Goal: Answer question/provide support: Share knowledge or assist other users

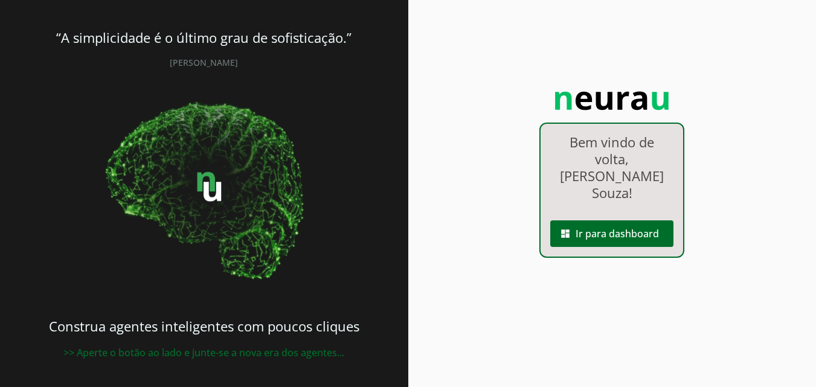
click at [614, 219] on span at bounding box center [611, 233] width 123 height 29
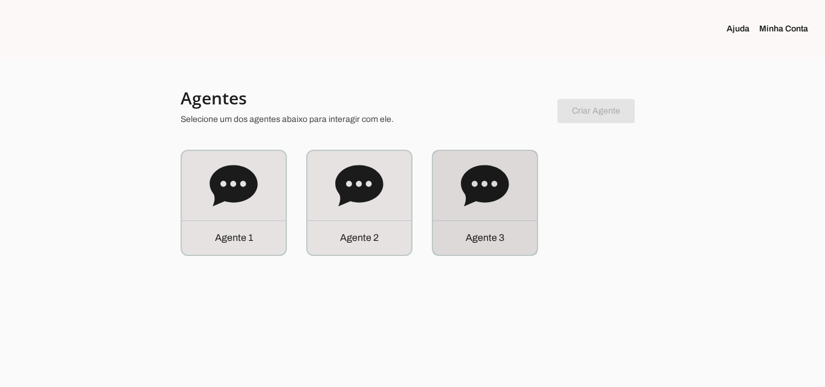
click at [488, 193] on icon at bounding box center [485, 185] width 48 height 41
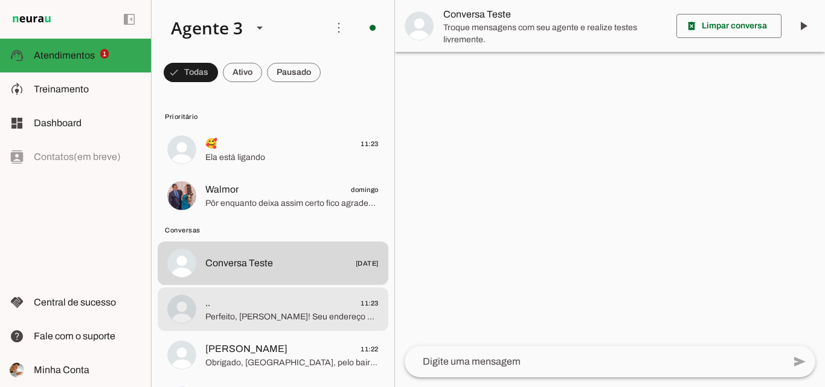
click at [289, 301] on span ".. 11:23" at bounding box center [291, 303] width 173 height 15
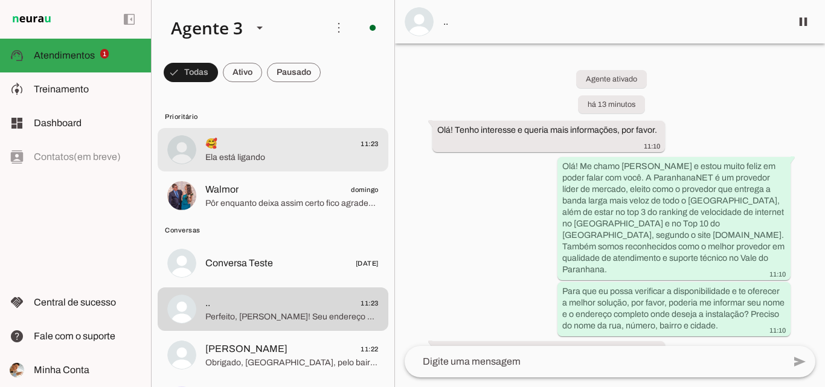
click at [274, 138] on span "🥰 11:23" at bounding box center [291, 144] width 173 height 15
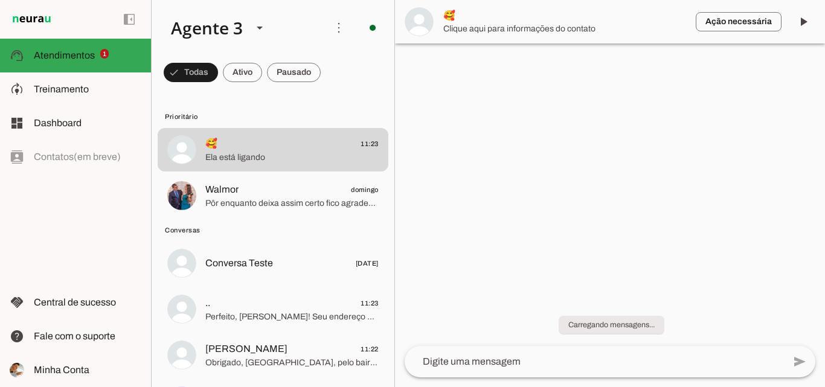
click at [617, 21] on span "🥰" at bounding box center [564, 15] width 243 height 14
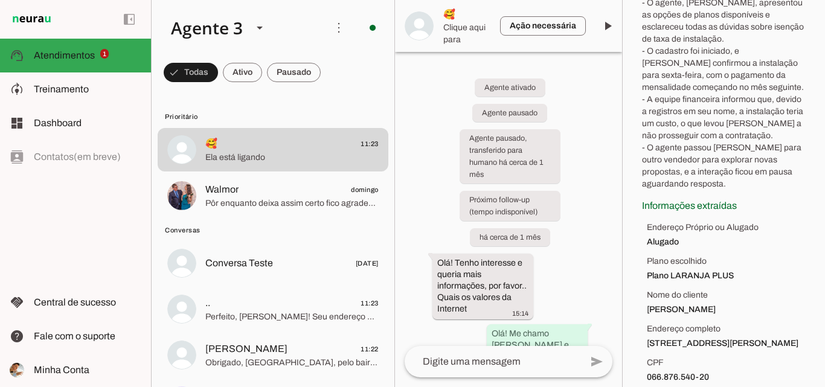
scroll to position [321, 0]
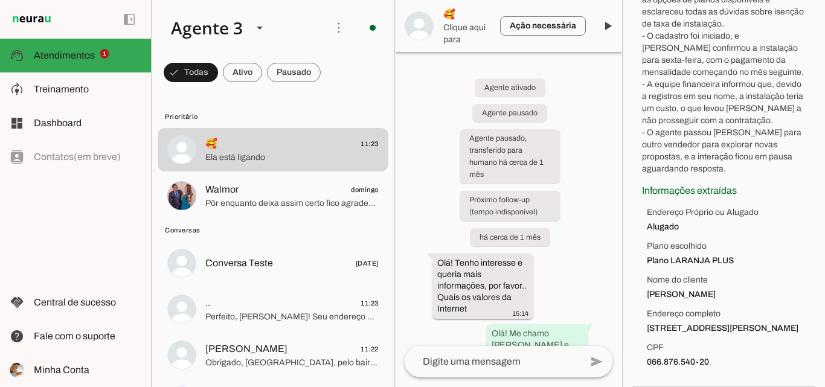
drag, startPoint x: 639, startPoint y: 233, endPoint x: 748, endPoint y: 366, distance: 172.1
click at [748, 366] on section "Contexto da conversa sync Extrair contexto novamente Aperte para extrair o cont…" at bounding box center [723, 123] width 183 height 527
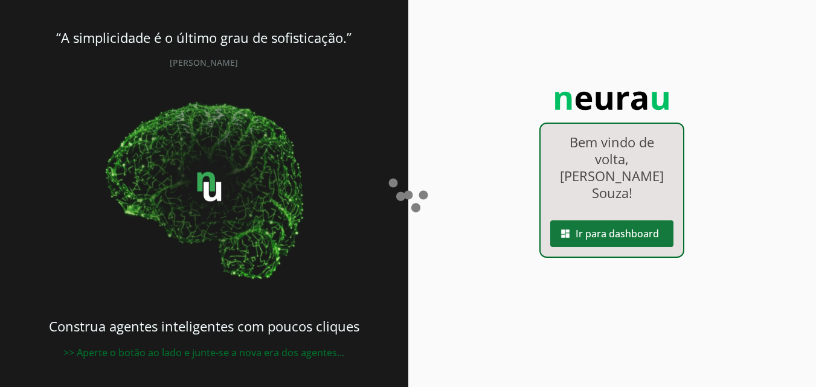
click at [578, 219] on span at bounding box center [611, 233] width 123 height 29
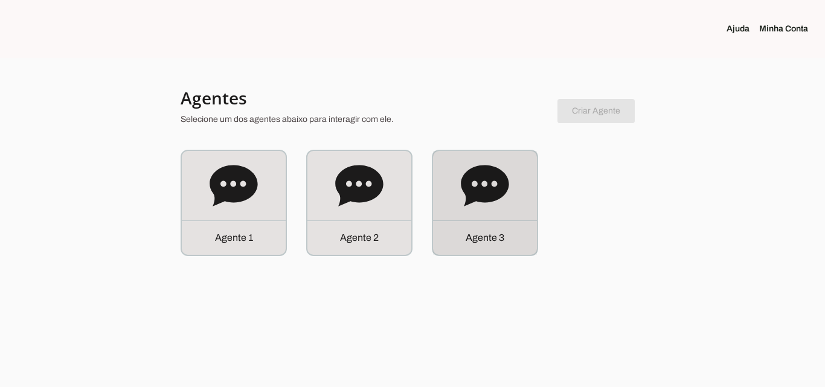
click at [466, 216] on div "Agente 3" at bounding box center [485, 203] width 104 height 104
